Goal: Task Accomplishment & Management: Use online tool/utility

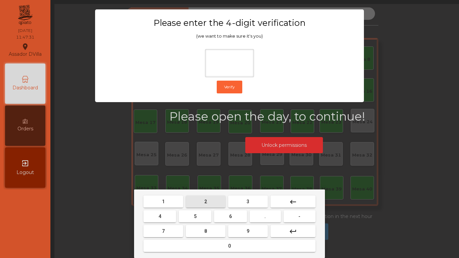
click at [211, 206] on button "2" at bounding box center [206, 202] width 40 height 12
click at [173, 219] on button "4" at bounding box center [160, 216] width 33 height 12
drag, startPoint x: 236, startPoint y: 219, endPoint x: 248, endPoint y: 230, distance: 16.9
click at [236, 219] on button "6" at bounding box center [230, 216] width 33 height 12
click at [249, 230] on span "9" at bounding box center [248, 231] width 3 height 5
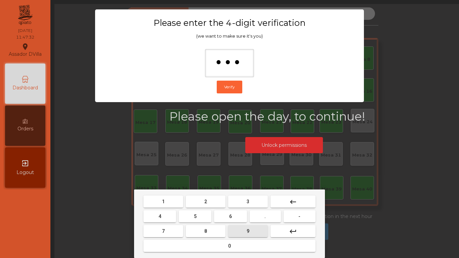
type input "****"
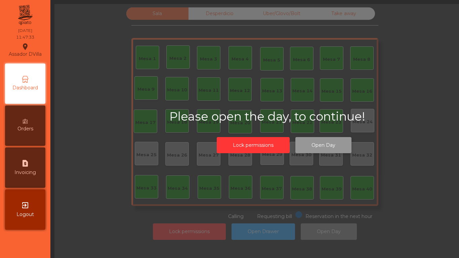
click at [334, 147] on button "Open Day" at bounding box center [323, 145] width 56 height 16
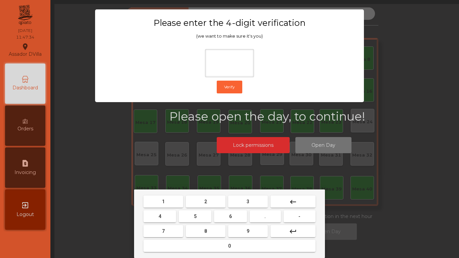
click at [207, 204] on button "2" at bounding box center [206, 202] width 40 height 12
click at [169, 215] on button "4" at bounding box center [160, 216] width 33 height 12
click at [233, 213] on button "6" at bounding box center [230, 216] width 33 height 12
click at [254, 228] on button "9" at bounding box center [248, 231] width 40 height 12
type input "****"
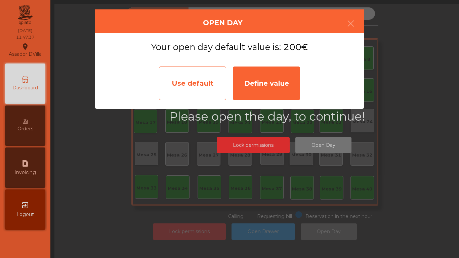
click at [191, 90] on div "Use default" at bounding box center [192, 84] width 67 height 34
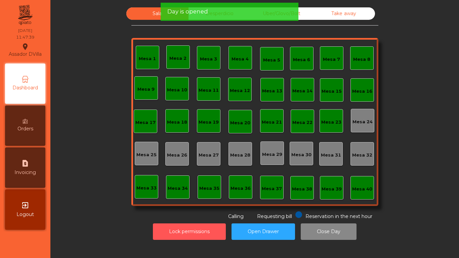
drag, startPoint x: 191, startPoint y: 235, endPoint x: 192, endPoint y: 244, distance: 8.9
click at [192, 244] on div "Sala Desperdicio Uber/Glovo/Bolt Take away Mesa 1 Mesa 2 Mesa 3 Mesa 4 [GEOGRAP…" at bounding box center [254, 129] width 409 height 258
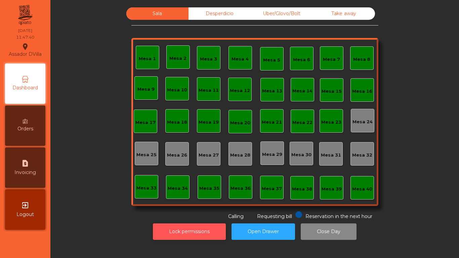
click at [198, 237] on button "Lock permissions" at bounding box center [189, 232] width 73 height 16
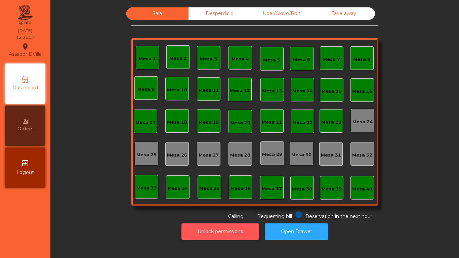
click at [196, 249] on div "Sala Desperdicio Uber/Glovo/Bolt Take away Mesa 1 Mesa 2 Mesa 3 [GEOGRAPHIC_DAT…" at bounding box center [254, 129] width 409 height 258
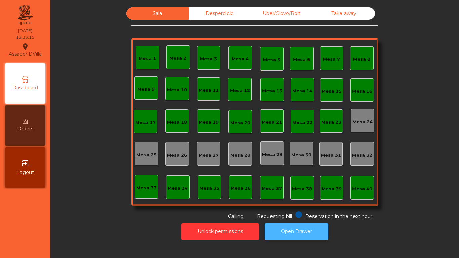
click at [273, 228] on button "Open Drawer" at bounding box center [297, 232] width 64 height 16
